Goal: Check status: Check status

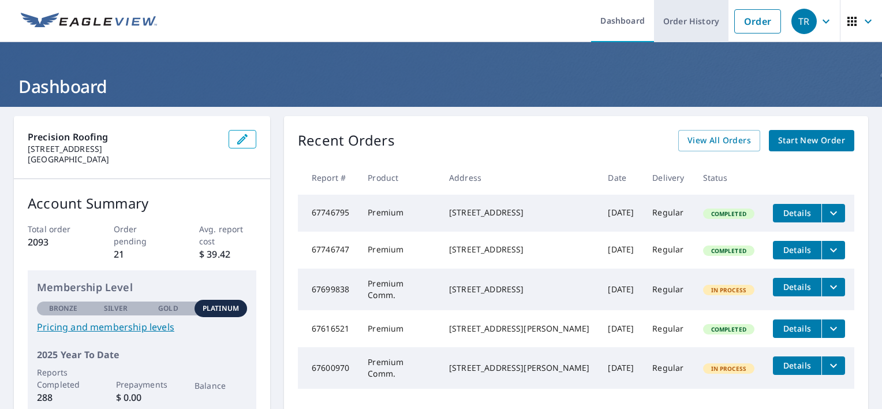
click at [689, 25] on link "Order History" at bounding box center [691, 21] width 74 height 42
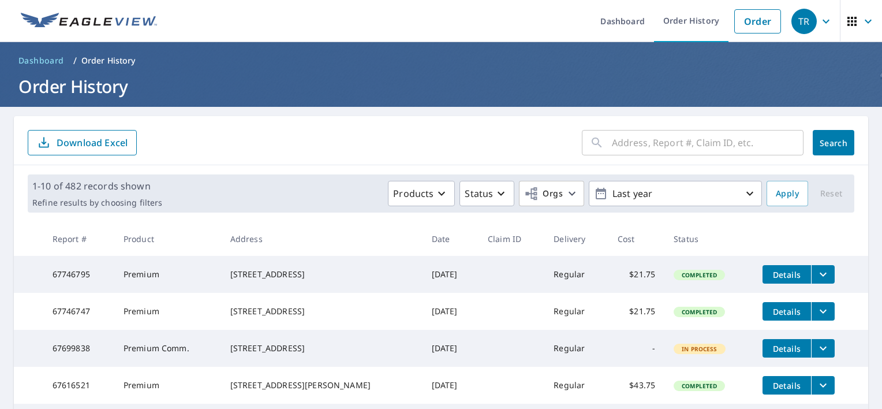
click at [642, 149] on input "text" at bounding box center [708, 142] width 192 height 32
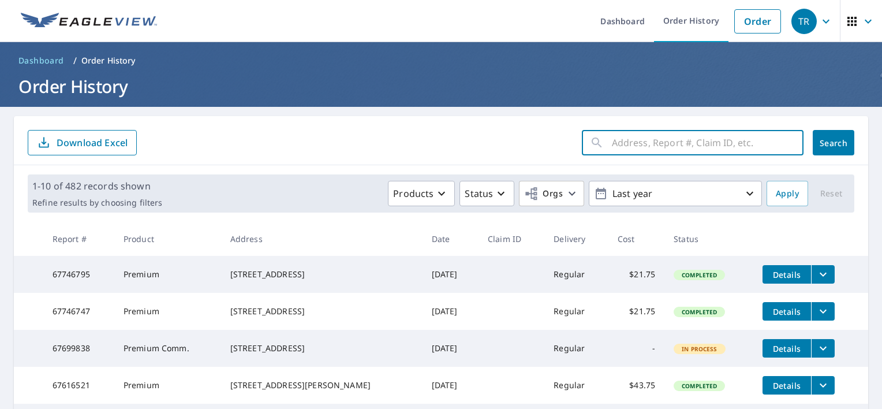
paste input "[STREET_ADDRESS][US_STATE]"
type input "[STREET_ADDRESS][US_STATE]"
click at [813, 142] on button "Search" at bounding box center [834, 142] width 42 height 25
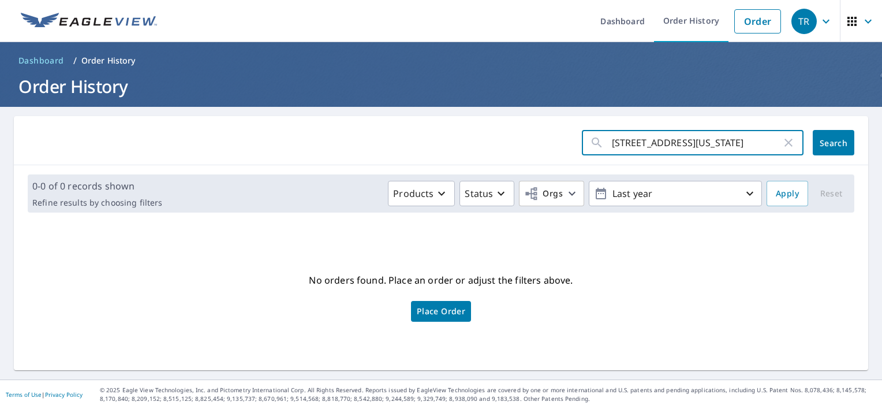
scroll to position [0, 12]
drag, startPoint x: 686, startPoint y: 141, endPoint x: 808, endPoint y: 137, distance: 121.9
click at [808, 137] on div "[STREET_ADDRESS][US_STATE] ​ Search" at bounding box center [718, 142] width 273 height 25
type input "[STREET_ADDRESS]"
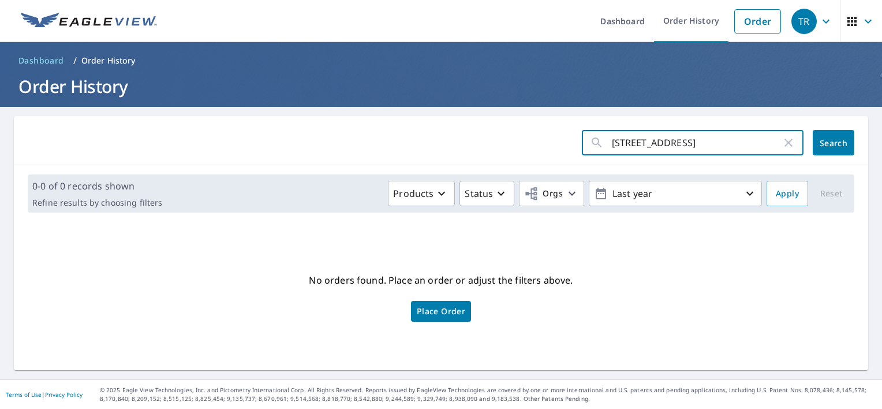
click button "Search" at bounding box center [834, 142] width 42 height 25
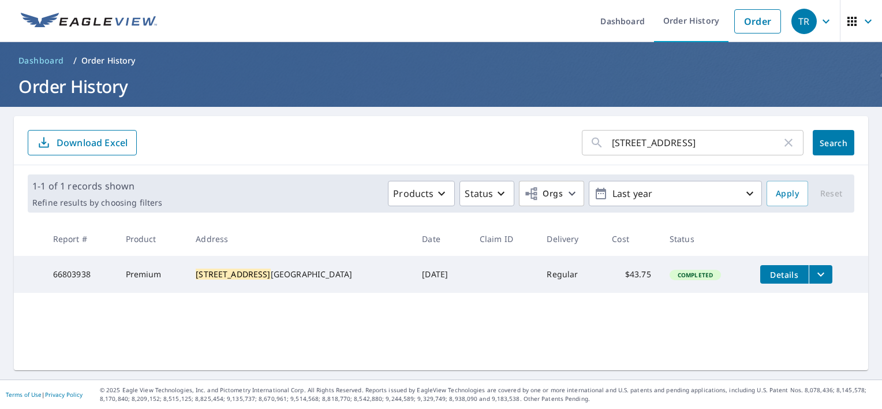
click at [814, 277] on icon "filesDropdownBtn-66803938" at bounding box center [821, 274] width 14 height 14
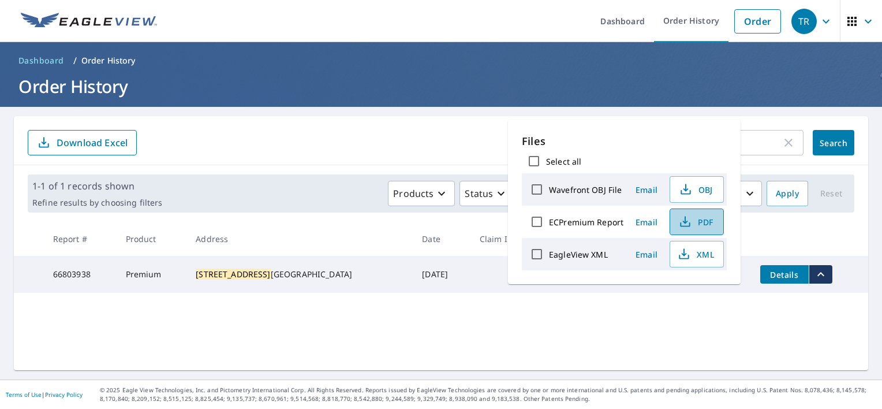
click at [685, 220] on icon "button" at bounding box center [685, 222] width 14 height 14
